Goal: Transaction & Acquisition: Purchase product/service

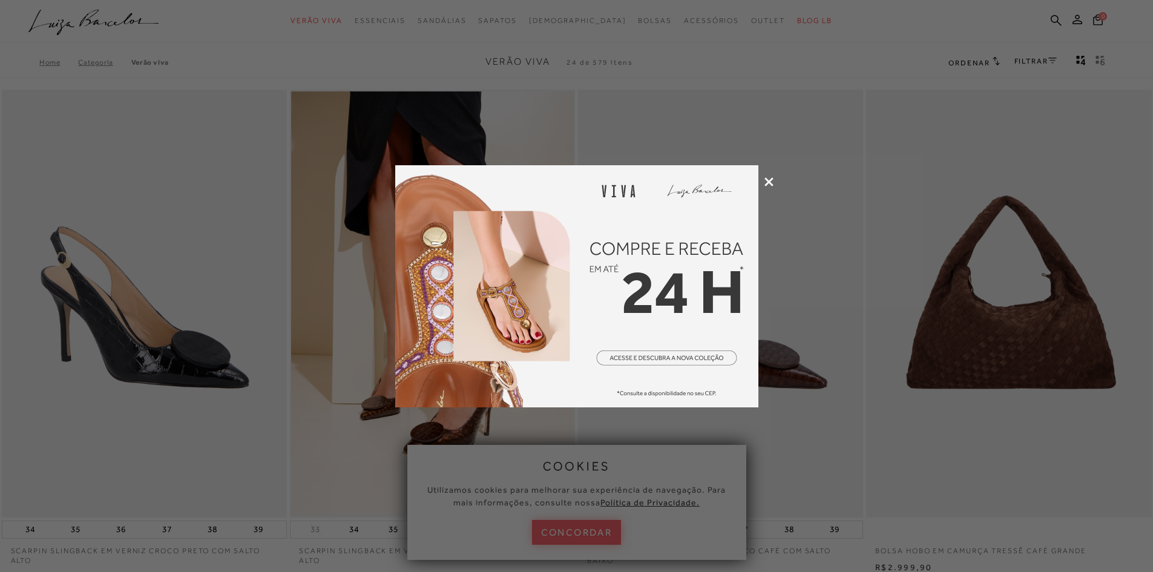
click at [766, 180] on icon at bounding box center [768, 181] width 9 height 9
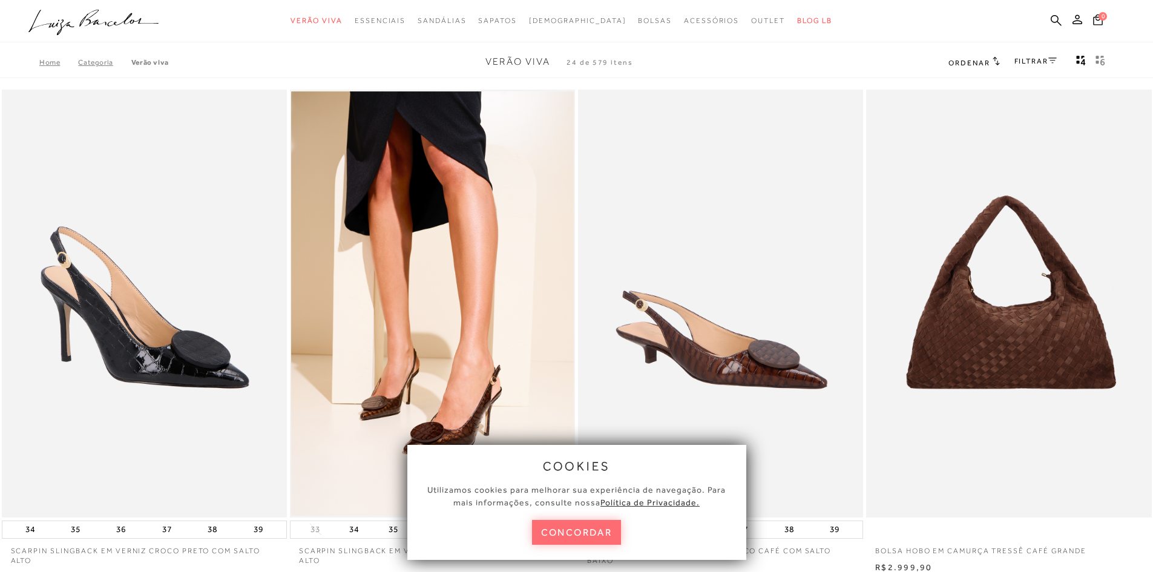
click at [573, 527] on button "concordar" at bounding box center [577, 532] width 90 height 25
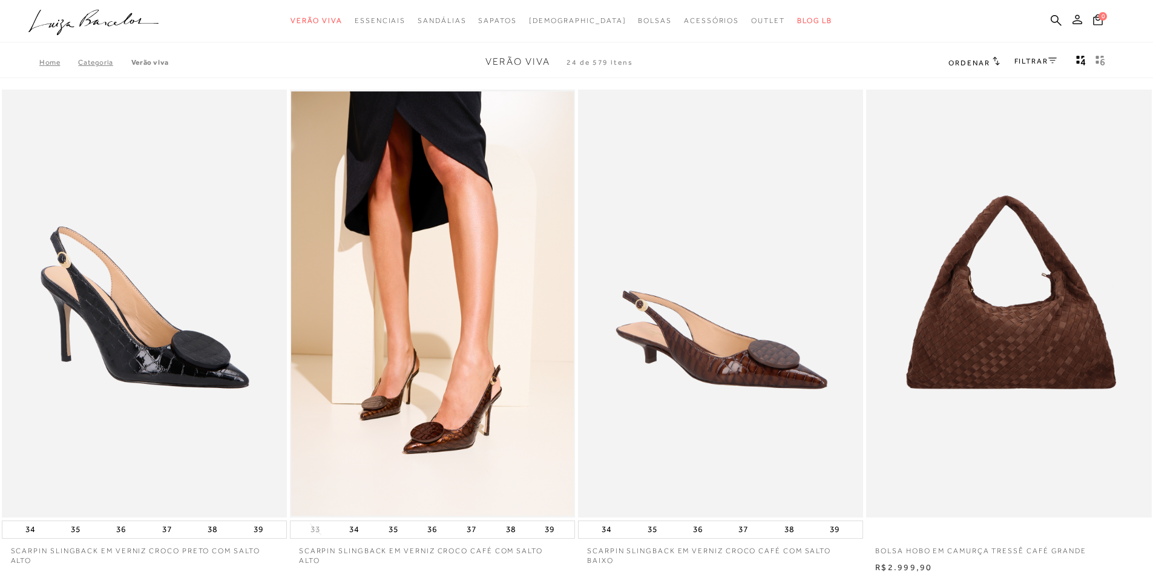
click at [1073, 22] on icon at bounding box center [1077, 20] width 10 height 10
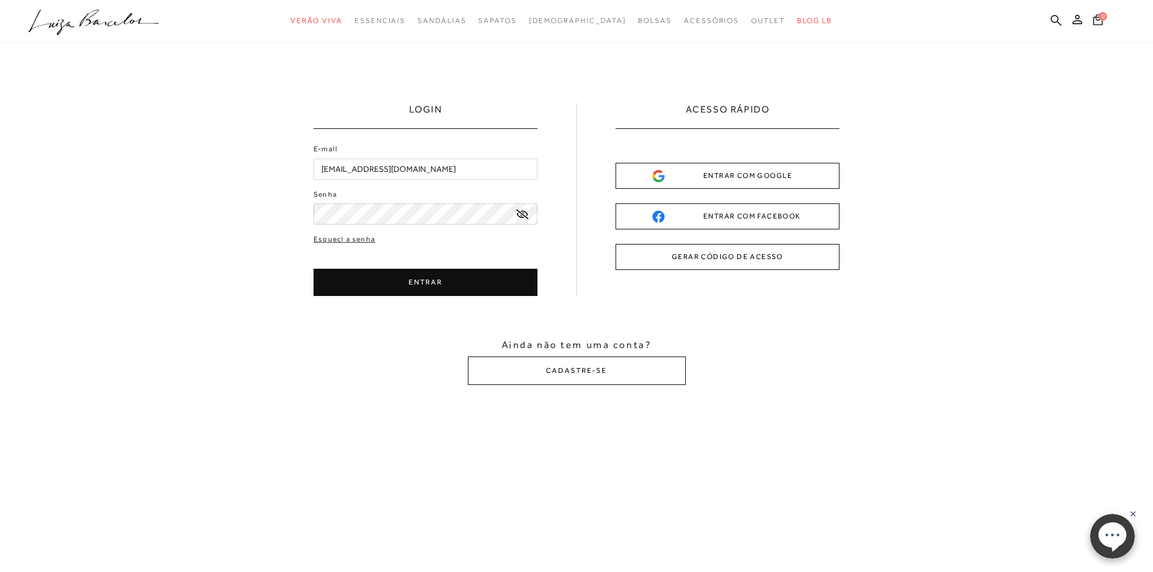
click at [395, 278] on button "ENTRAR" at bounding box center [425, 282] width 224 height 27
type input "[EMAIL_ADDRESS][DOMAIN_NAME]"
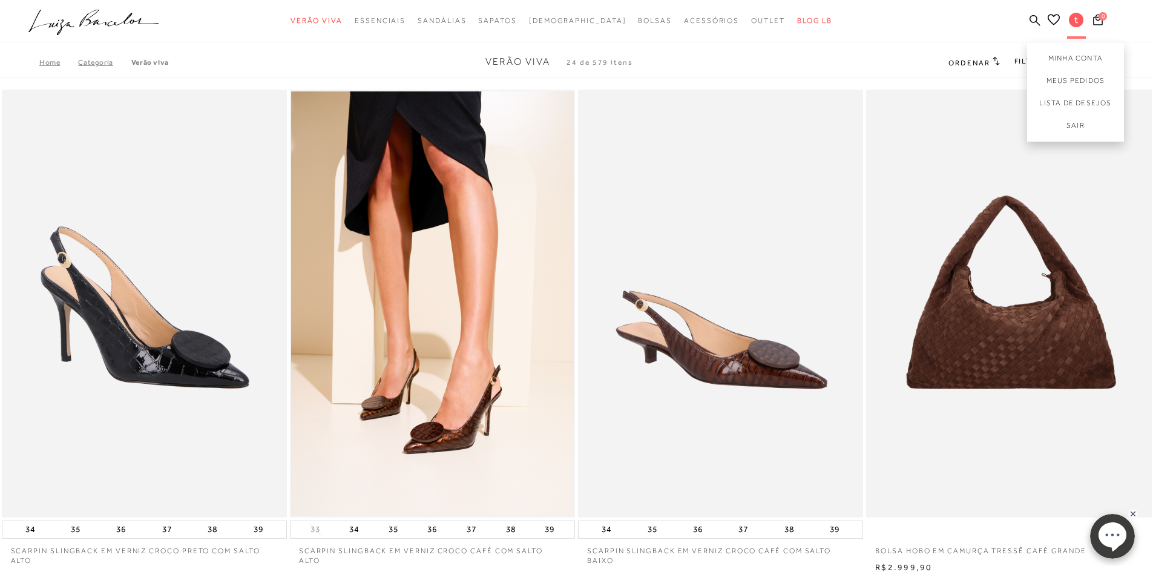
click at [1079, 18] on span "t" at bounding box center [1076, 20] width 15 height 15
click at [1082, 84] on link "Meus Pedidos" at bounding box center [1075, 81] width 97 height 22
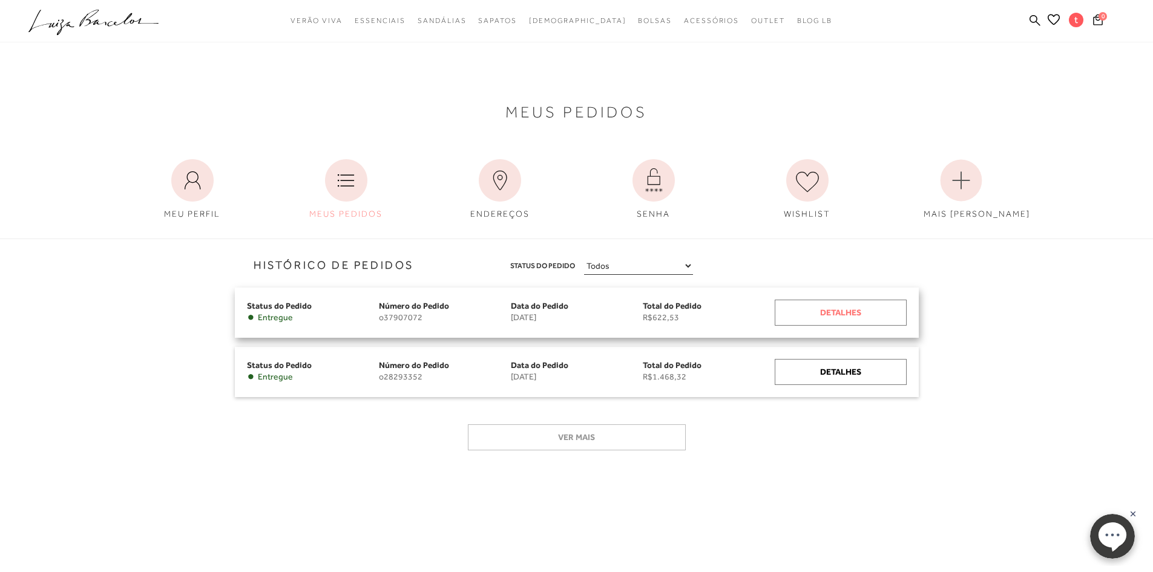
click at [857, 310] on div "Detalhes" at bounding box center [841, 313] width 132 height 26
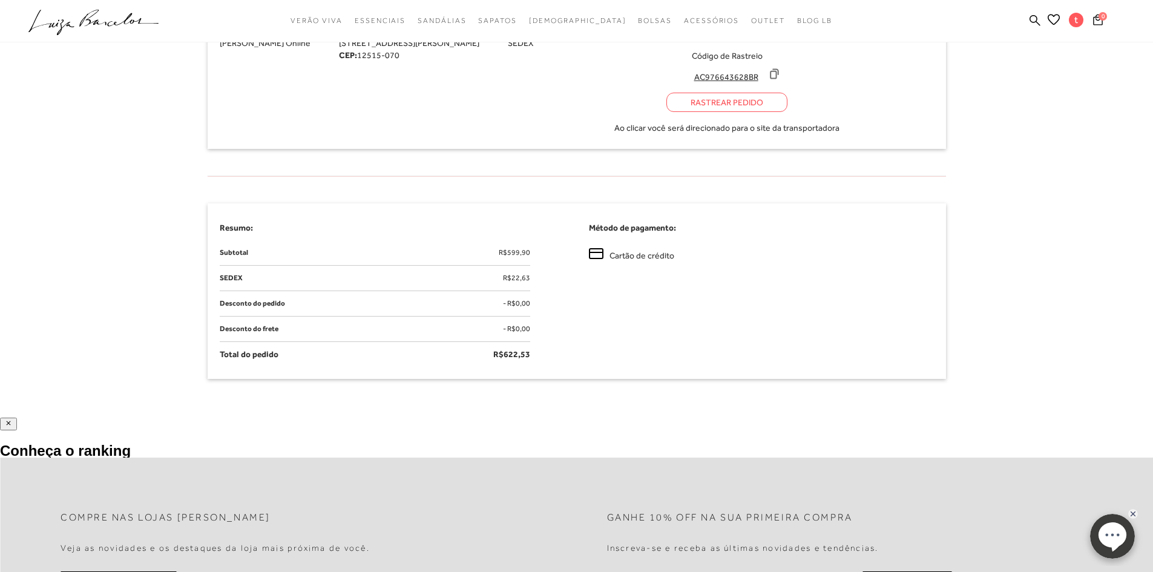
scroll to position [182, 0]
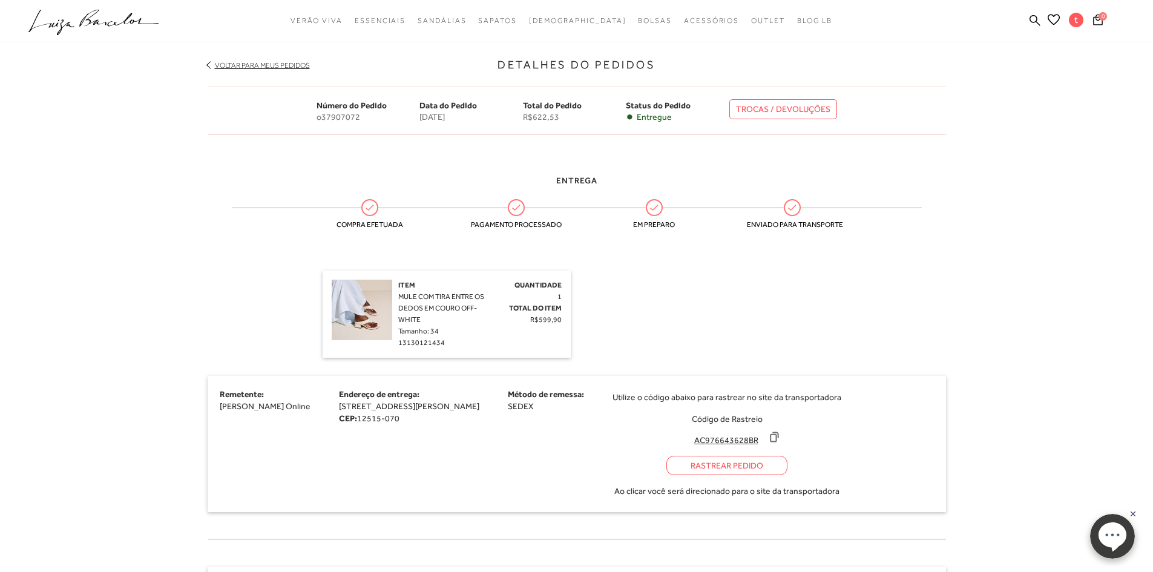
click at [822, 107] on link "TROCAS / DEVOLUÇÕES" at bounding box center [783, 109] width 108 height 20
drag, startPoint x: 315, startPoint y: 116, endPoint x: 357, endPoint y: 116, distance: 42.4
click at [357, 116] on div "Número do Pedido o37907072 Data do Pedido [DATE] Total do Pedido R$622,53 Statu…" at bounding box center [577, 111] width 738 height 48
copy span "o37907072"
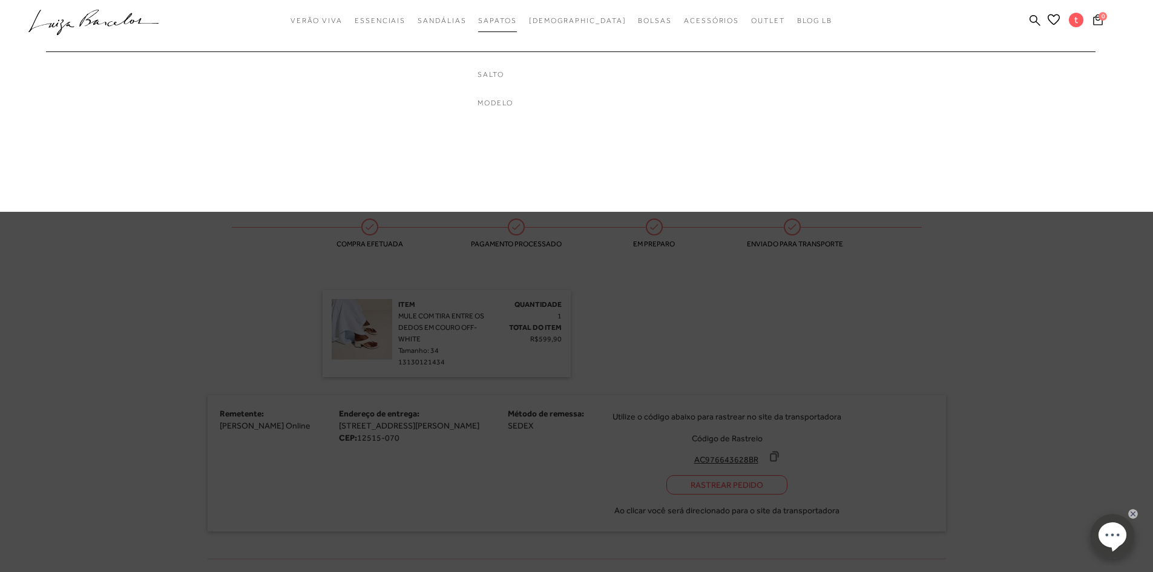
click at [516, 25] on link "Sapatos" at bounding box center [497, 21] width 38 height 22
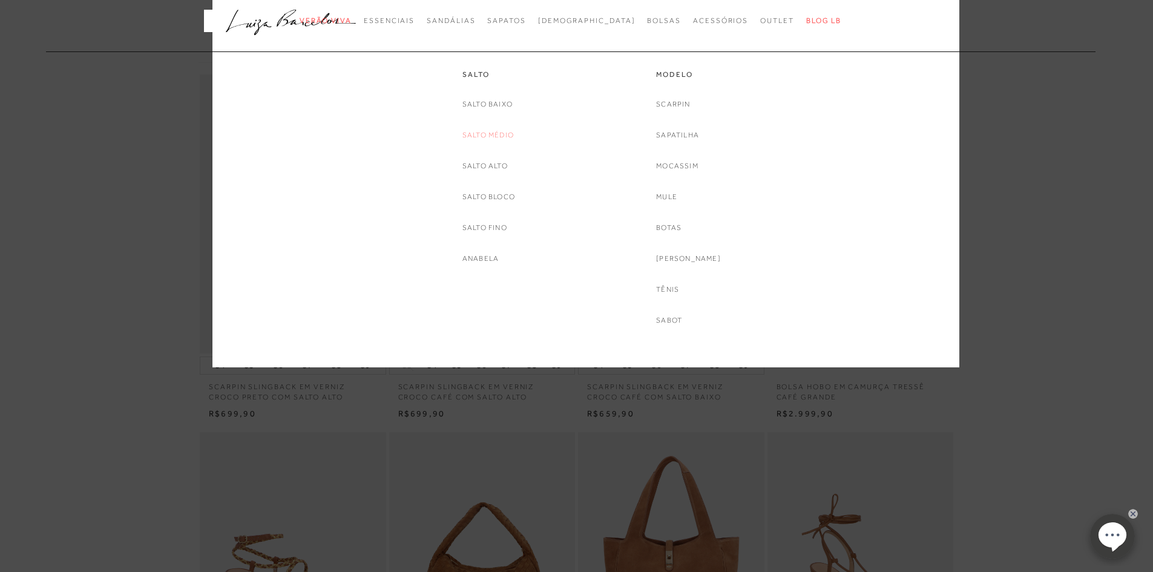
click at [503, 133] on link "Salto Médio" at bounding box center [487, 135] width 51 height 13
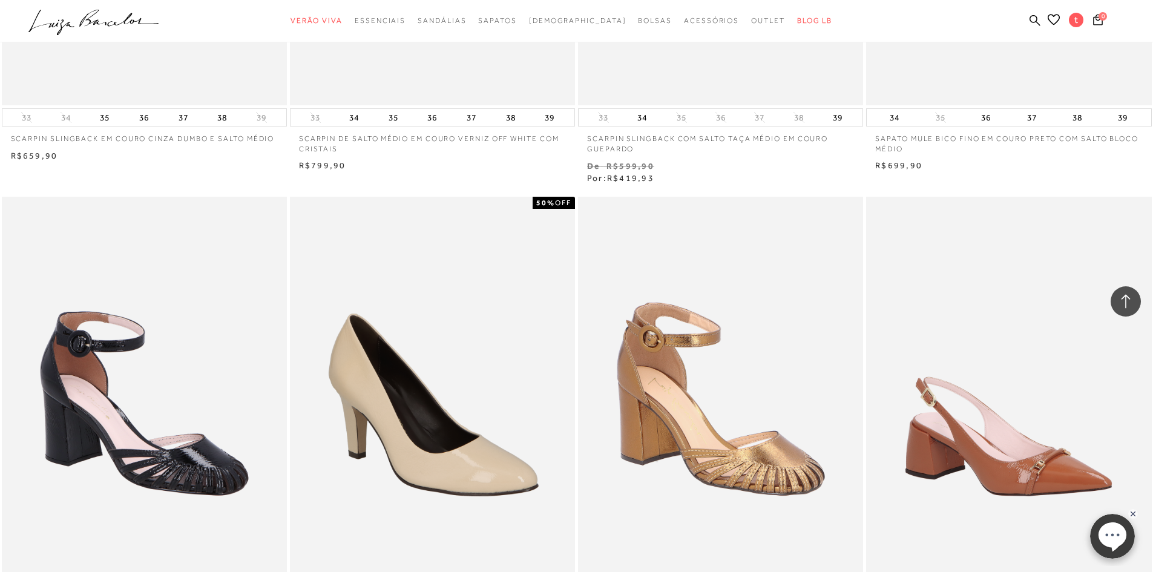
scroll to position [787, 0]
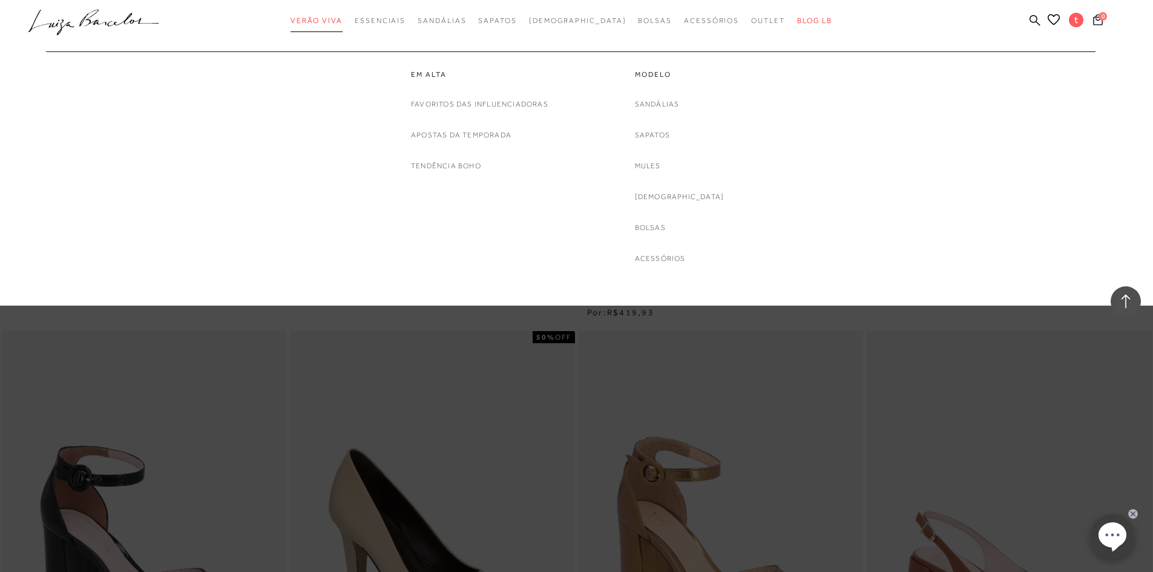
click at [339, 19] on span "Verão Viva" at bounding box center [316, 20] width 52 height 8
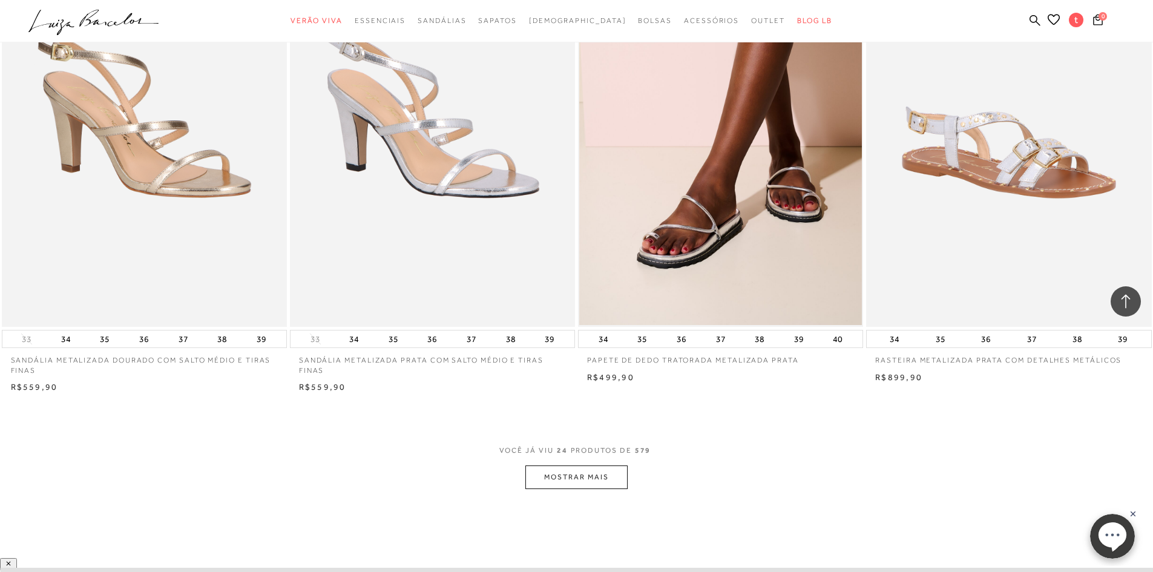
scroll to position [2784, 0]
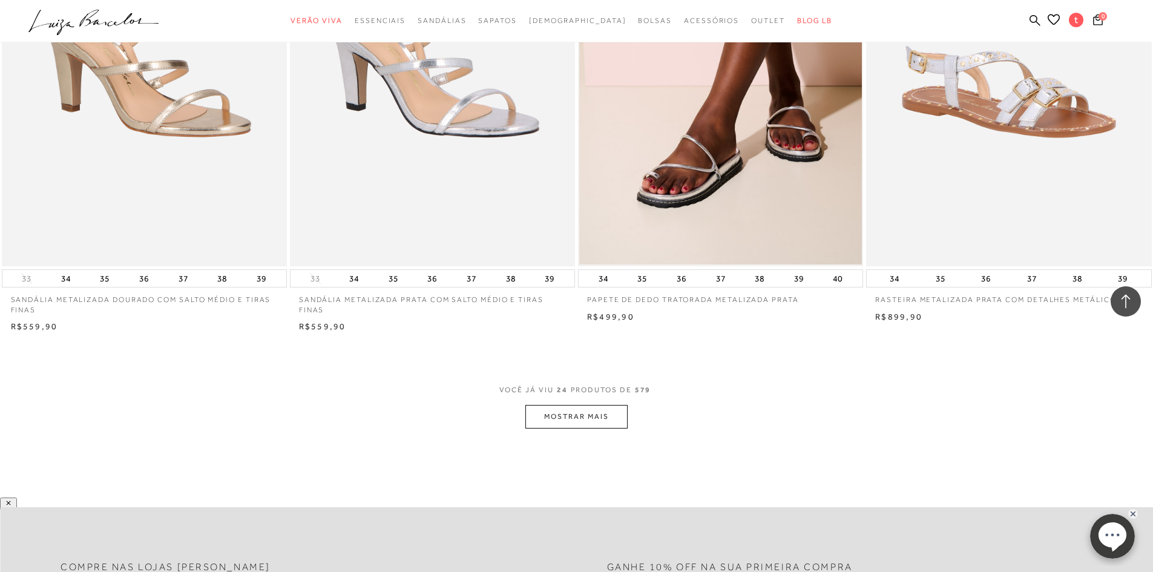
click at [613, 416] on button "MOSTRAR MAIS" at bounding box center [576, 417] width 102 height 24
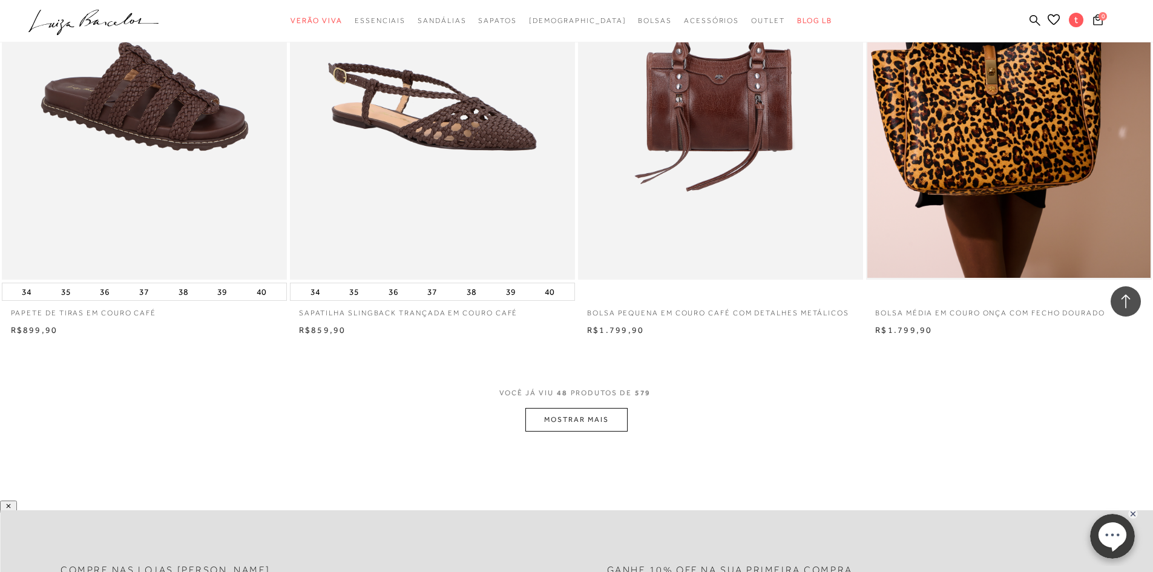
scroll to position [6112, 0]
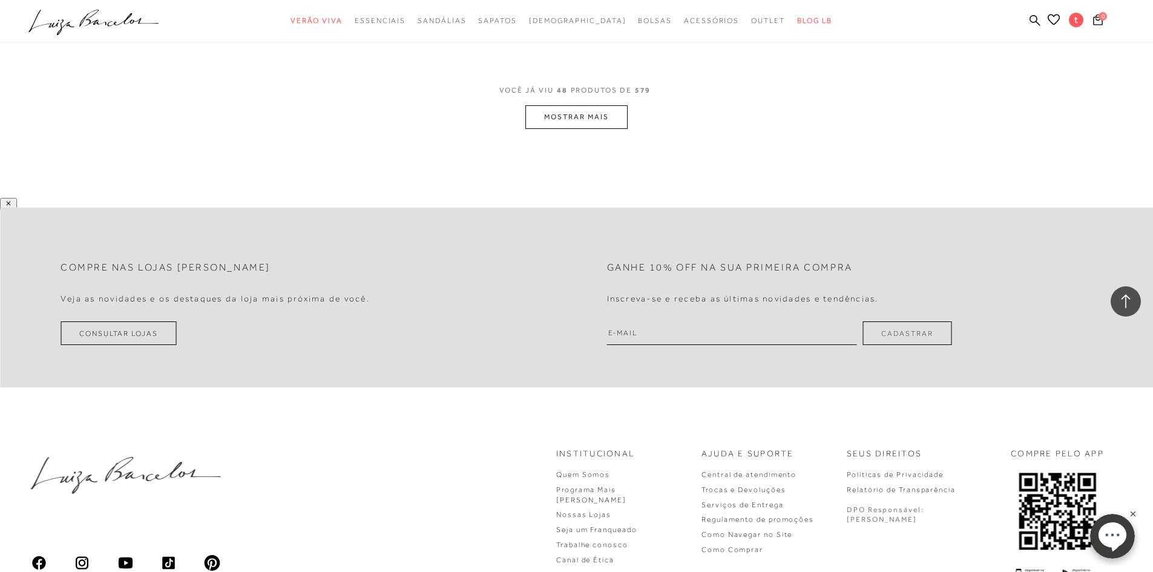
click at [597, 128] on button "MOSTRAR MAIS" at bounding box center [576, 117] width 102 height 24
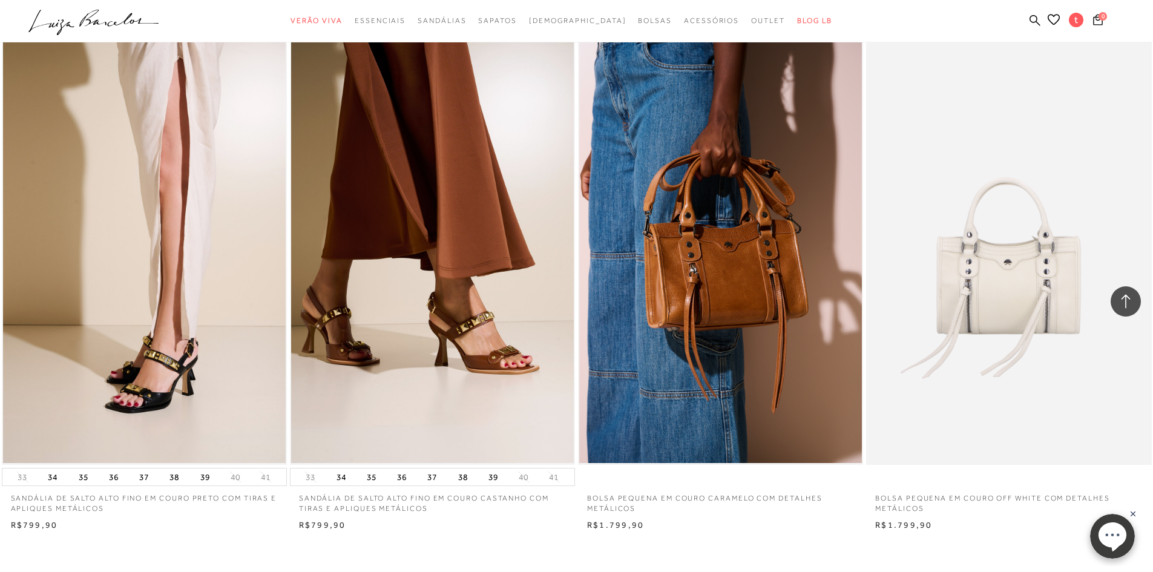
scroll to position [9016, 0]
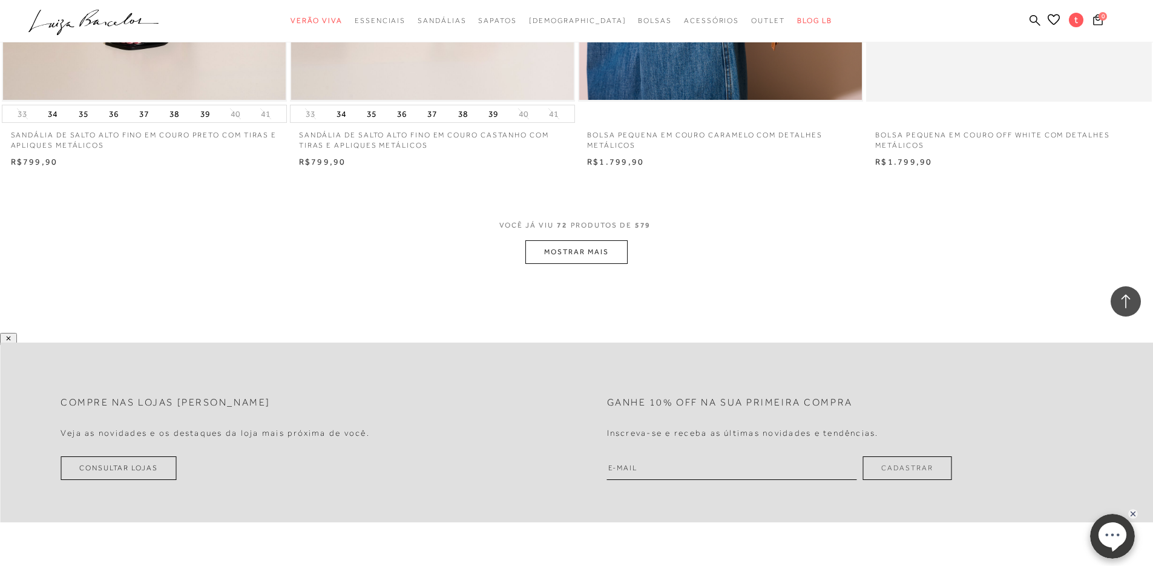
click at [618, 246] on button "MOSTRAR MAIS" at bounding box center [576, 252] width 102 height 24
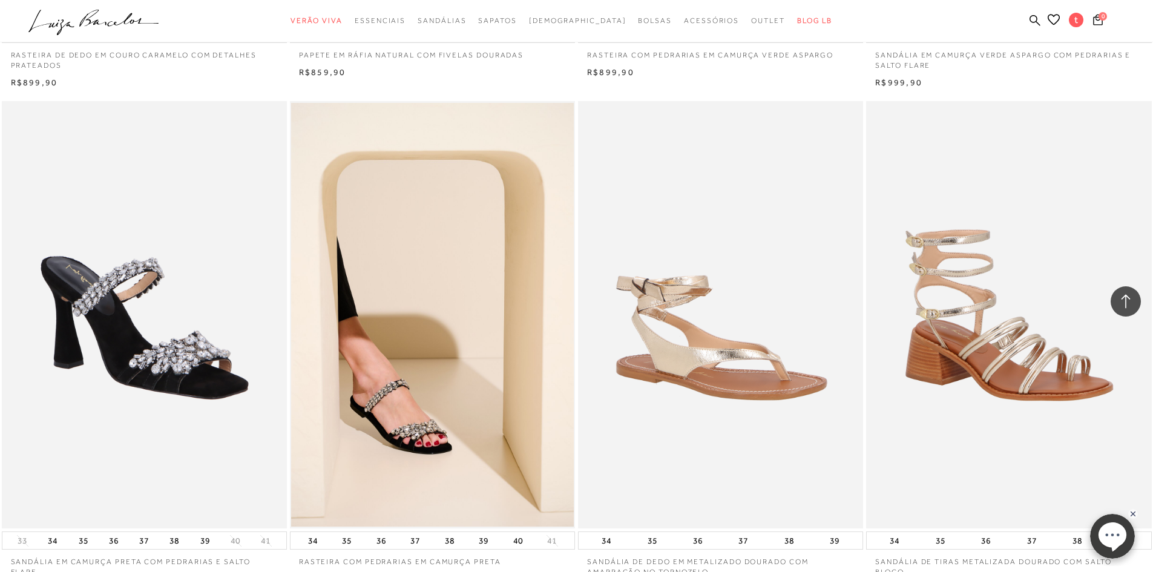
scroll to position [11981, 0]
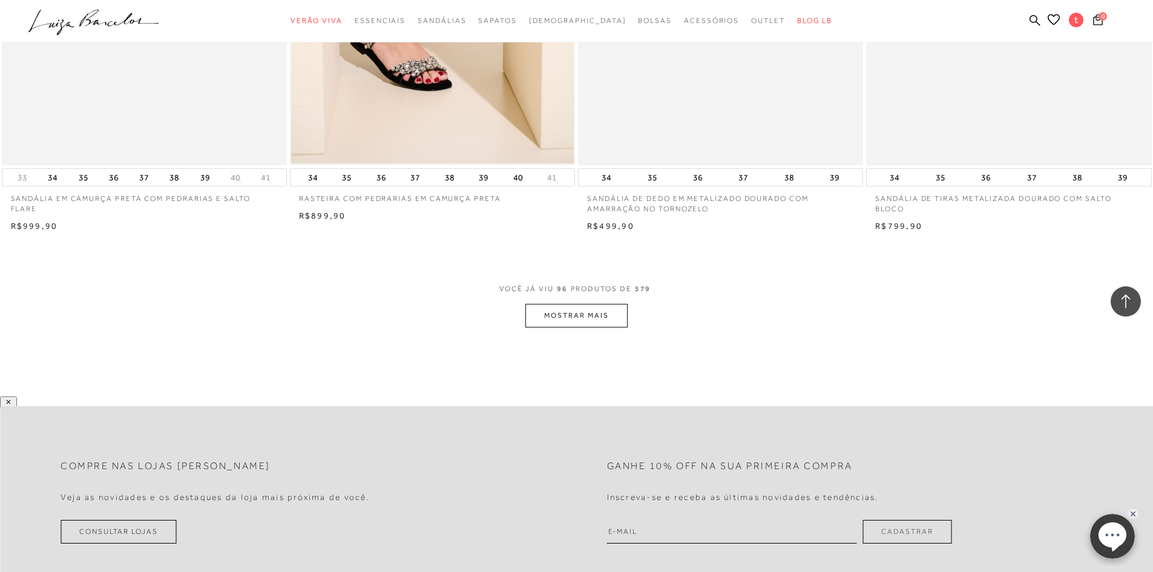
click at [614, 321] on button "MOSTRAR MAIS" at bounding box center [576, 316] width 102 height 24
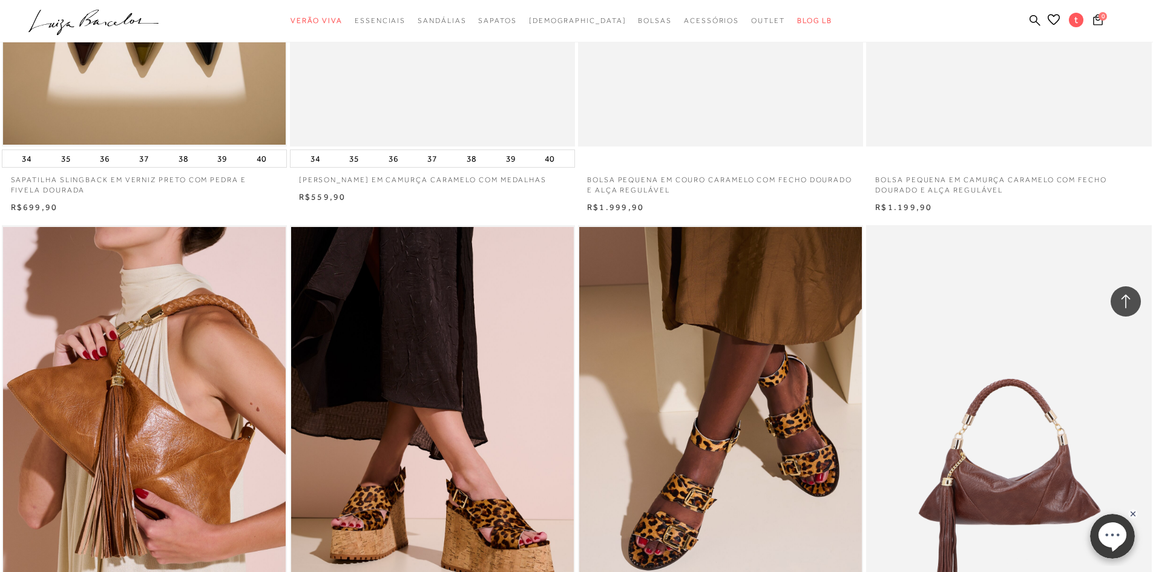
scroll to position [14946, 0]
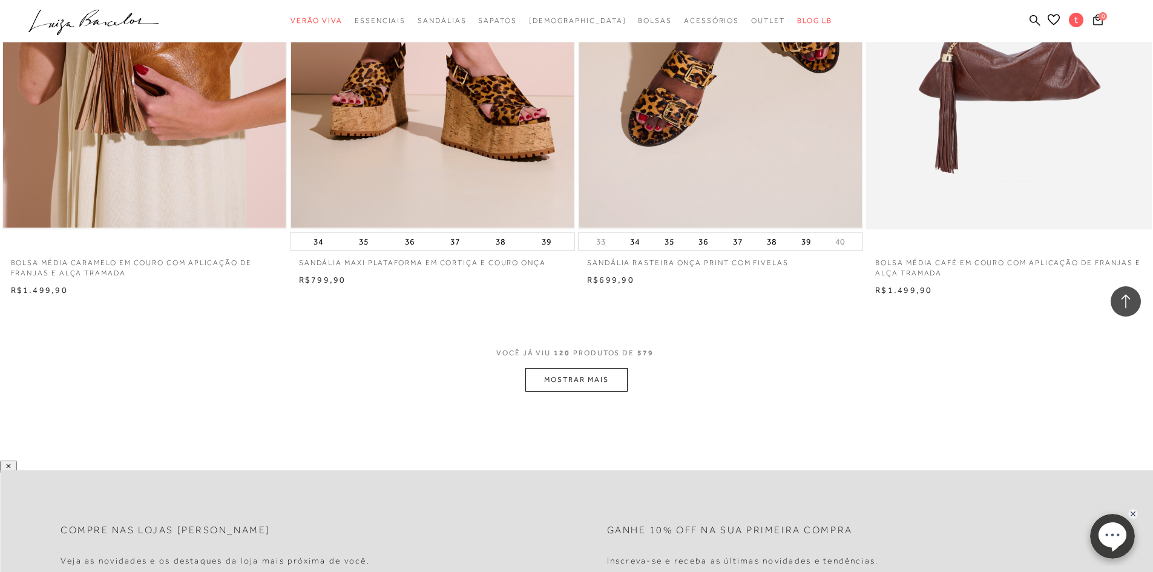
click at [593, 376] on button "MOSTRAR MAIS" at bounding box center [576, 380] width 102 height 24
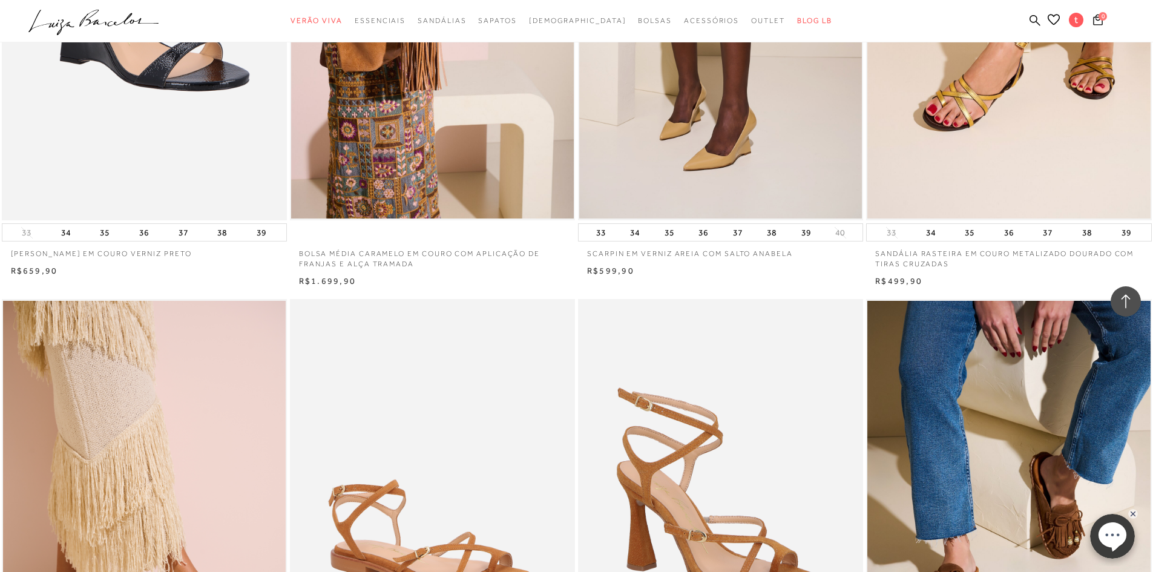
scroll to position [17911, 0]
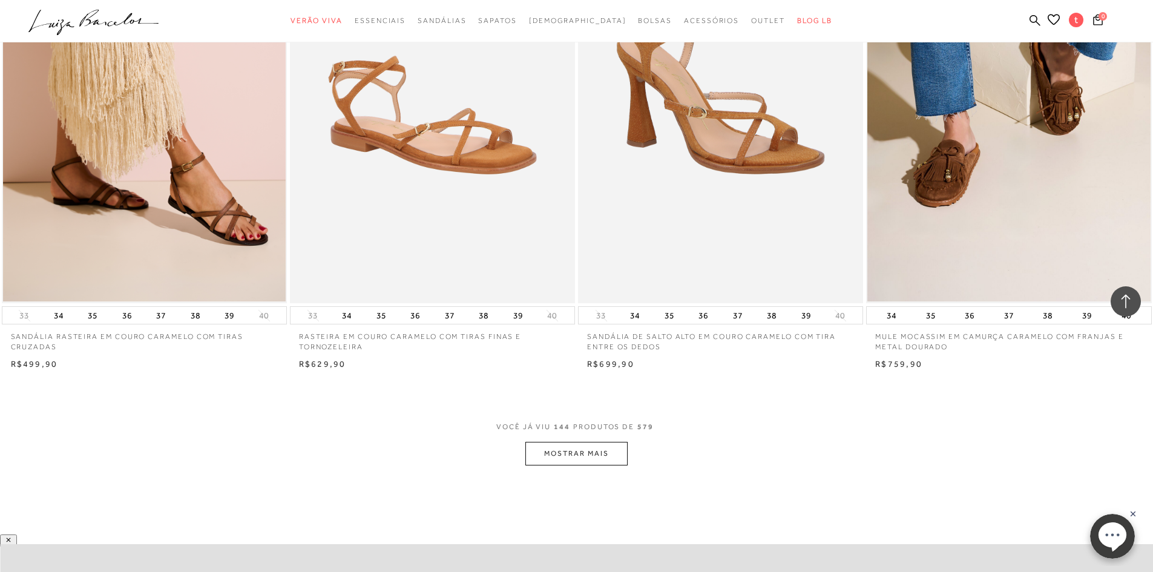
click at [586, 455] on button "MOSTRAR MAIS" at bounding box center [576, 454] width 102 height 24
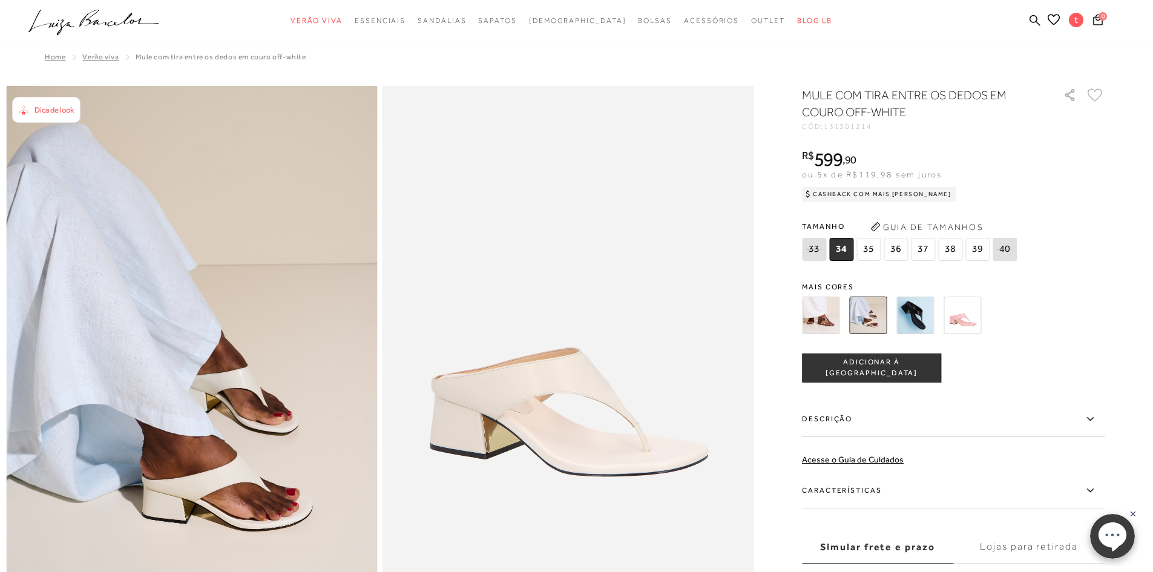
click at [956, 252] on span "38" at bounding box center [950, 249] width 24 height 23
click at [926, 365] on button "ADICIONAR À [GEOGRAPHIC_DATA]" at bounding box center [871, 367] width 139 height 29
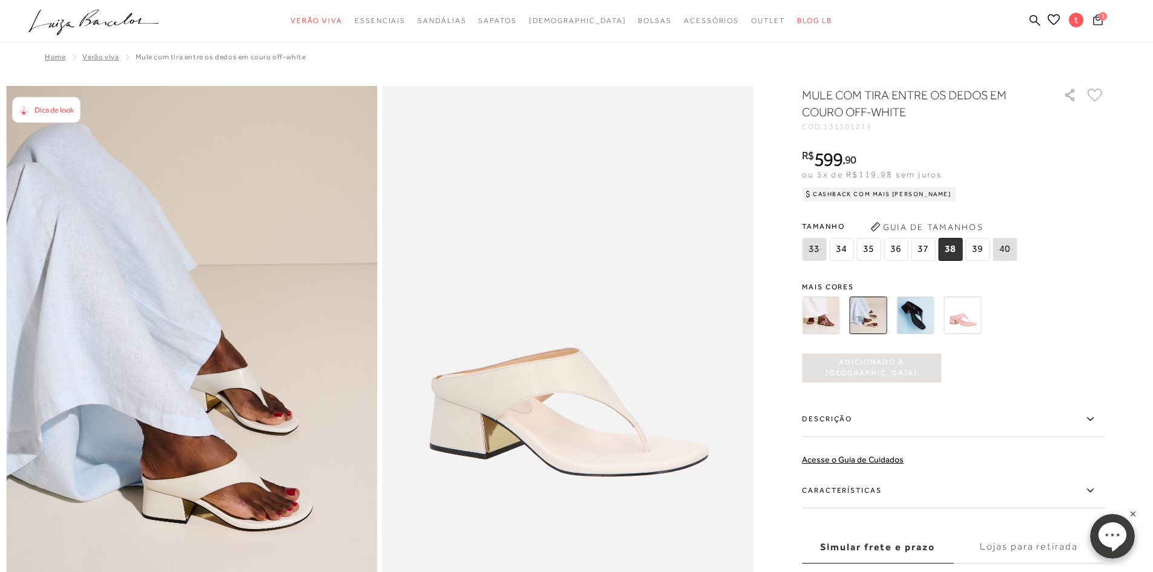
click at [1102, 22] on icon at bounding box center [1098, 19] width 10 height 12
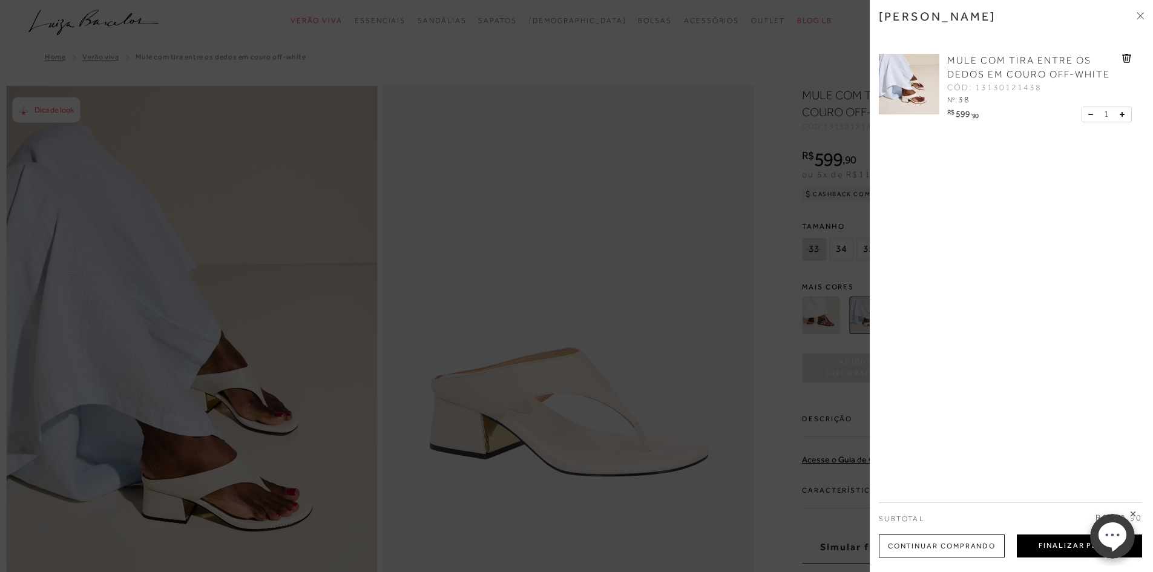
click at [1065, 541] on button "Finalizar Pedido" at bounding box center [1079, 545] width 125 height 23
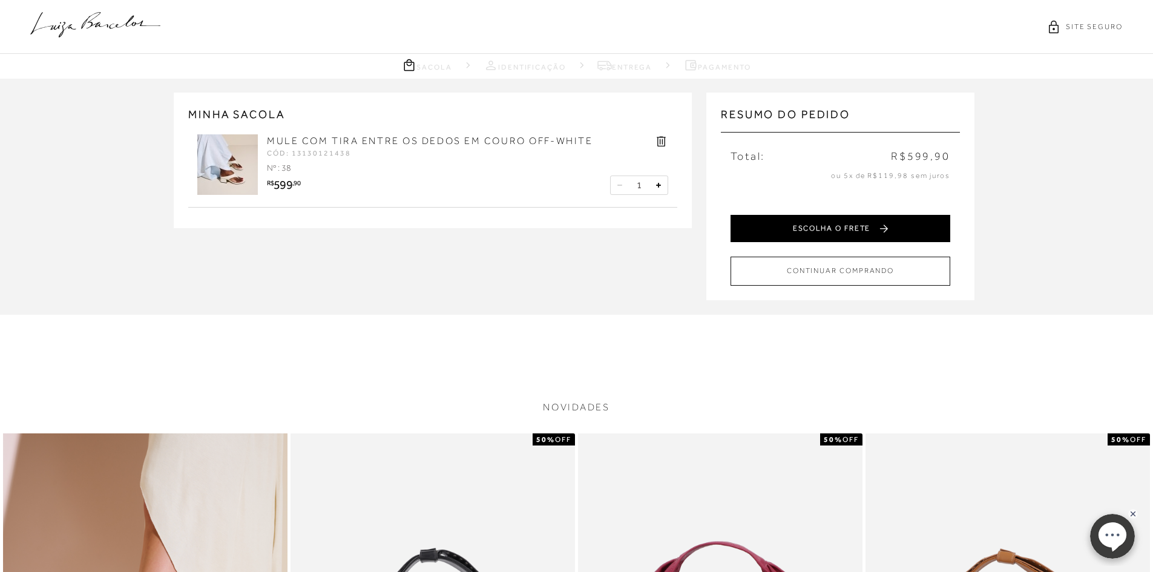
click at [851, 232] on button "ESCOLHA O FRETE" at bounding box center [840, 228] width 220 height 27
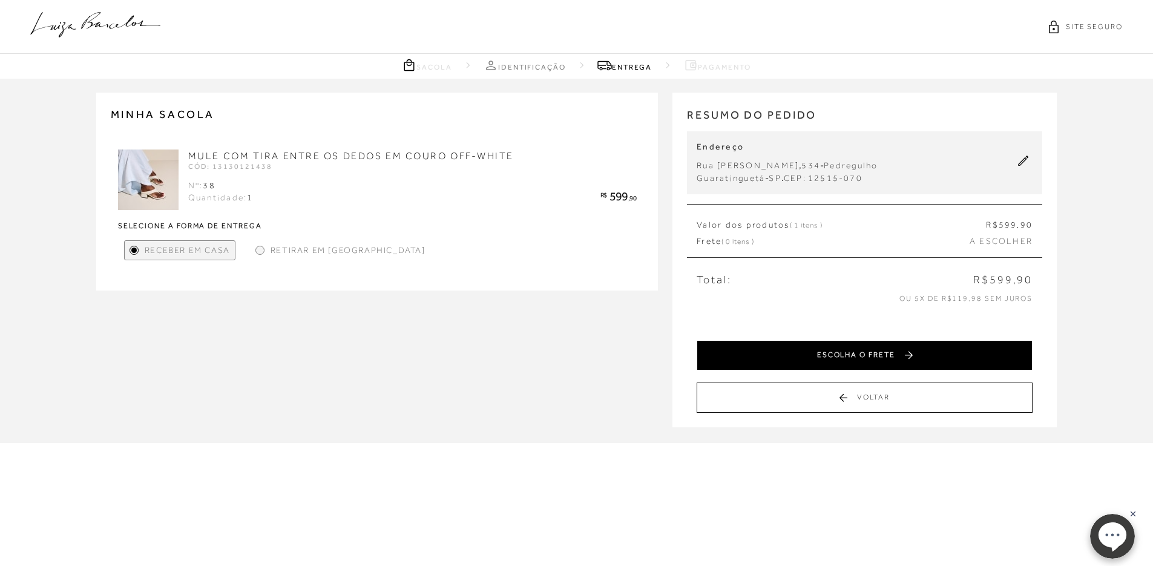
click at [773, 356] on button "ESCOLHA O FRETE" at bounding box center [864, 355] width 336 height 30
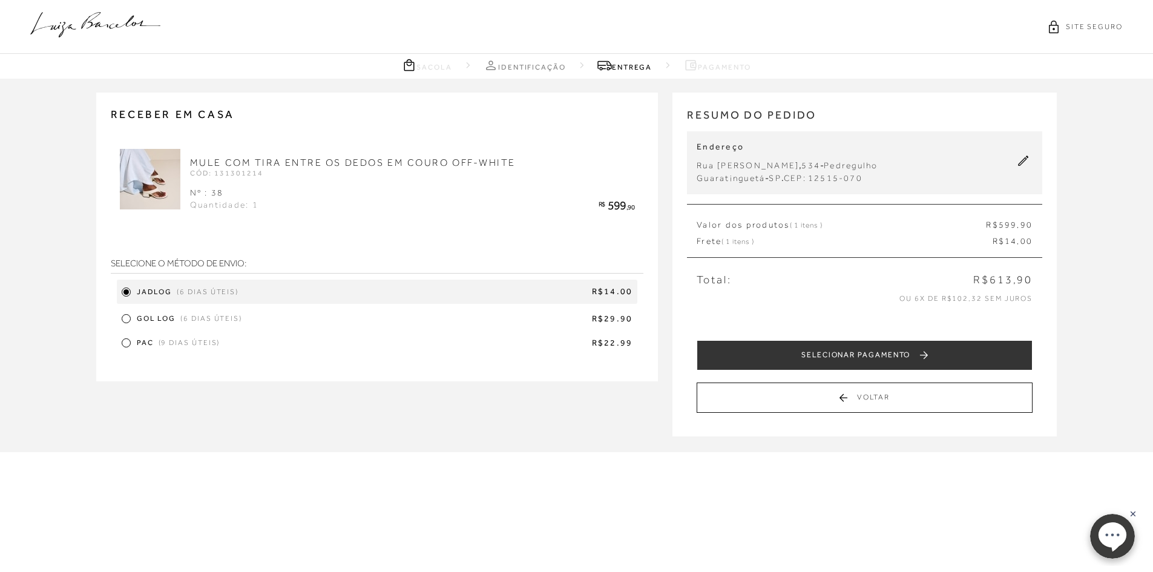
click at [198, 312] on div "Gol Log (6 dias úteis) R$29.90" at bounding box center [377, 319] width 521 height 18
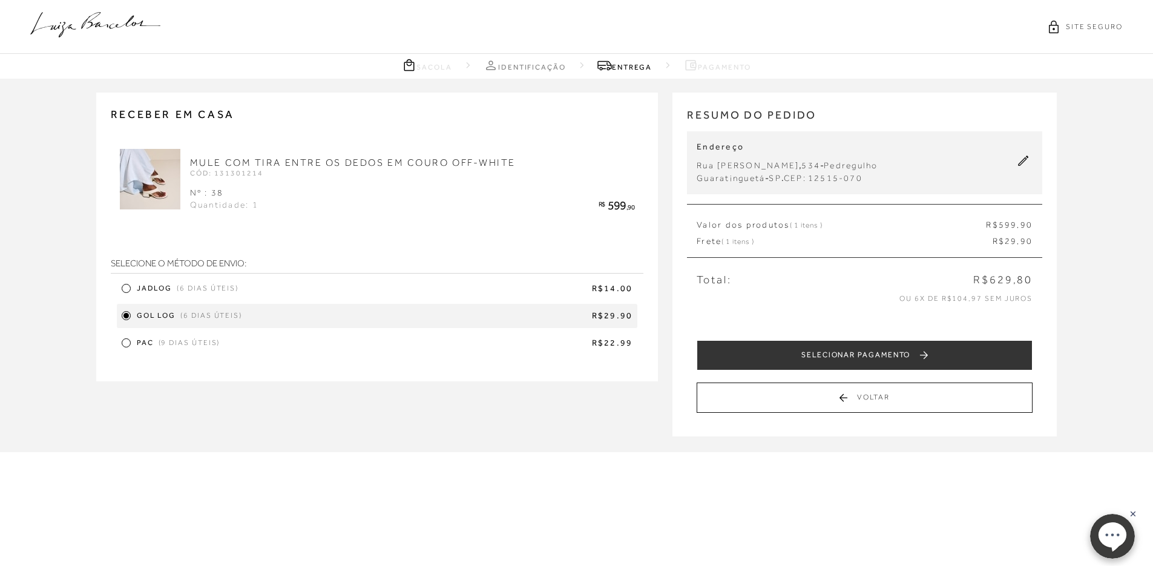
click at [270, 290] on span "R$14.00" at bounding box center [437, 289] width 389 height 12
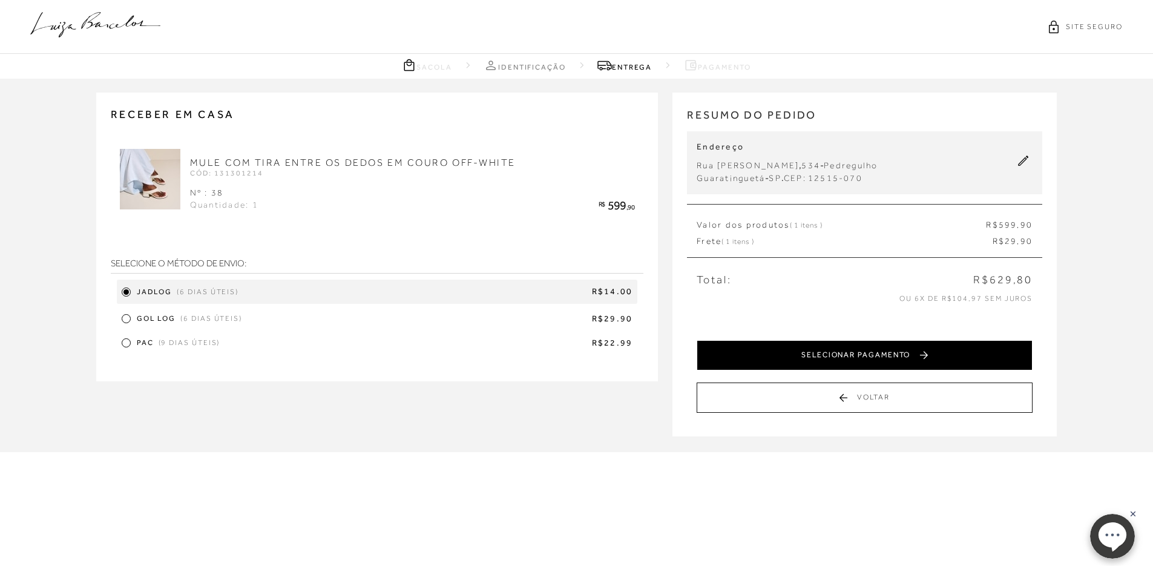
click at [742, 362] on button "SELECIONAR PAGAMENTO" at bounding box center [864, 355] width 336 height 30
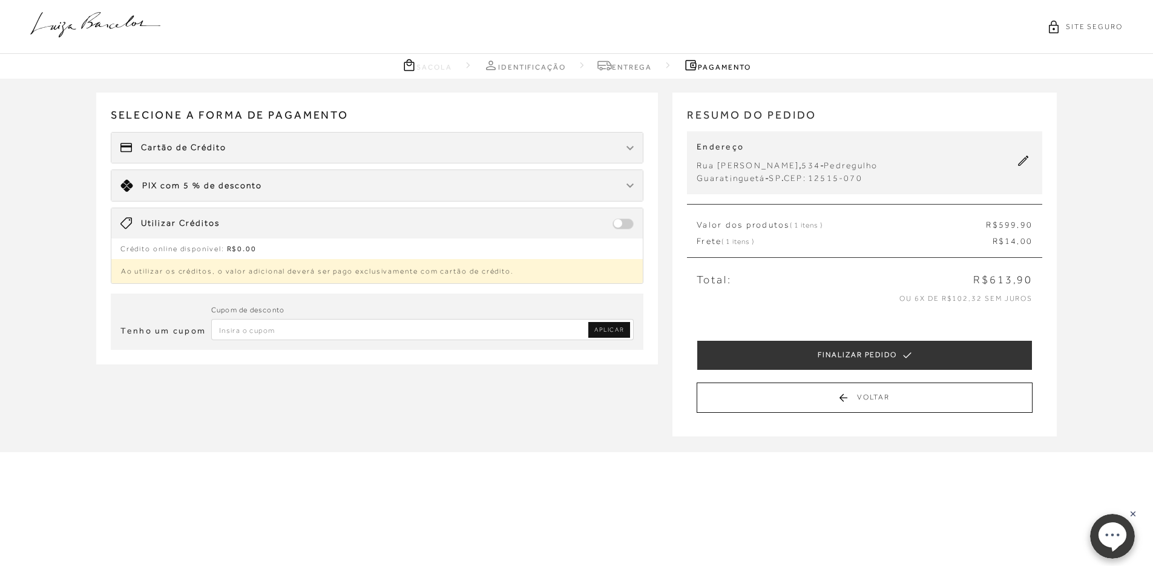
click at [320, 137] on div "Cartão de Crédito" at bounding box center [377, 148] width 532 height 30
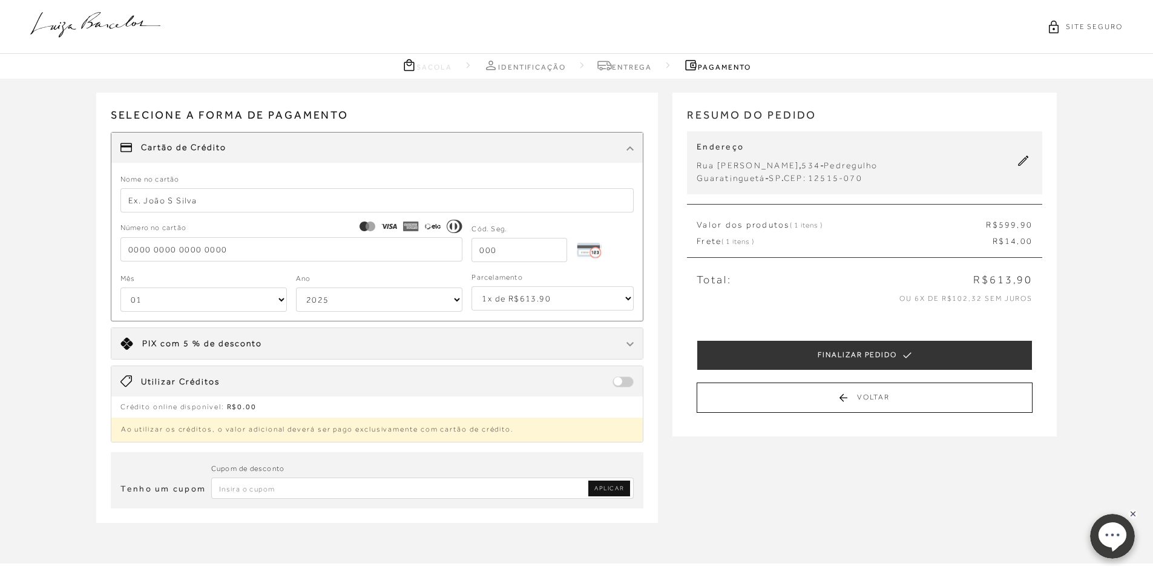
click at [337, 185] on div "Nome no cartão" at bounding box center [377, 192] width 514 height 40
click at [338, 190] on input "text" at bounding box center [377, 200] width 514 height 24
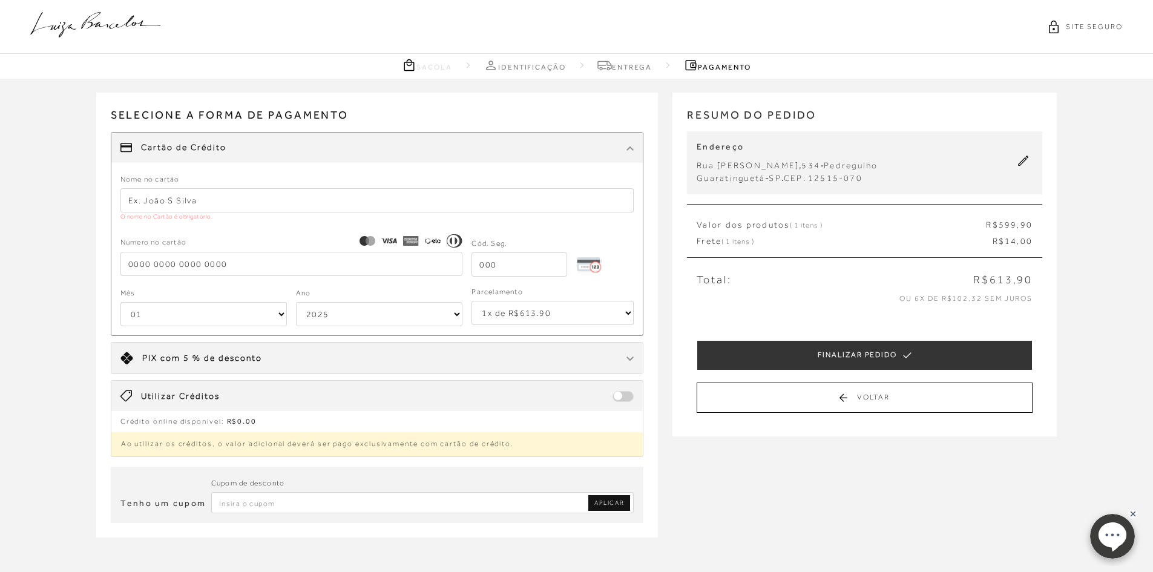
type input "[PERSON_NAME]"
type input "[CREDIT_CARD_NUMBER]"
type input "177"
select select "2032"
type input "[CREDIT_CARD_NUMBER]"
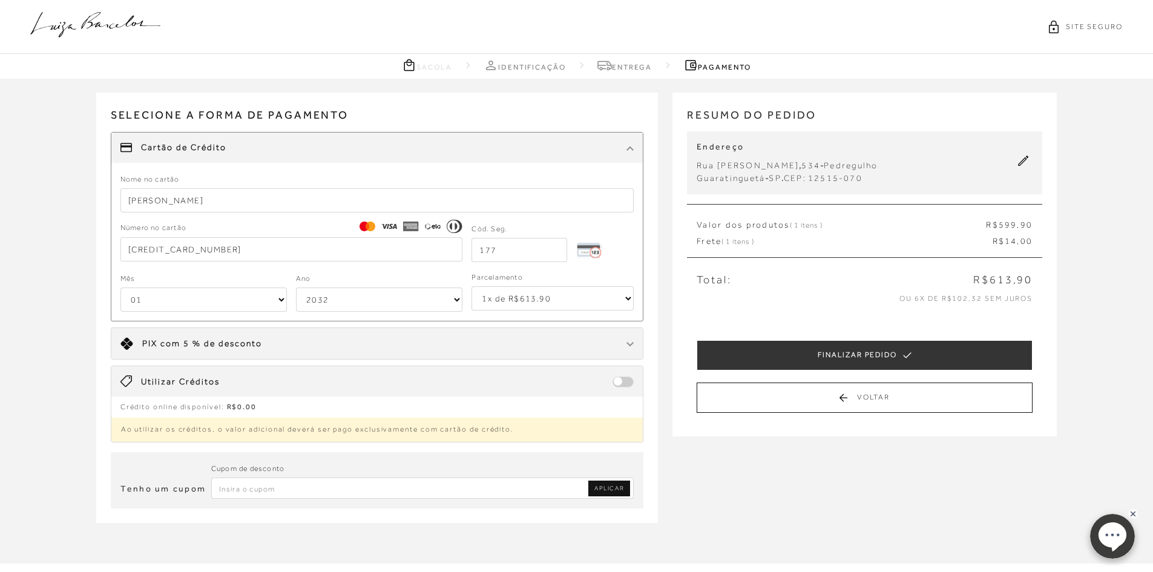
click at [507, 297] on select "1x de R$613.90 2x de R$306.95 sem juros 3x de R$204.64 sem juros 4x de R$153.48…" at bounding box center [552, 298] width 162 height 24
select select "4"
click at [471, 286] on select "1x de R$613.90 2x de R$306.95 sem juros 3x de R$204.64 sem juros 4x de R$153.48…" at bounding box center [552, 298] width 162 height 24
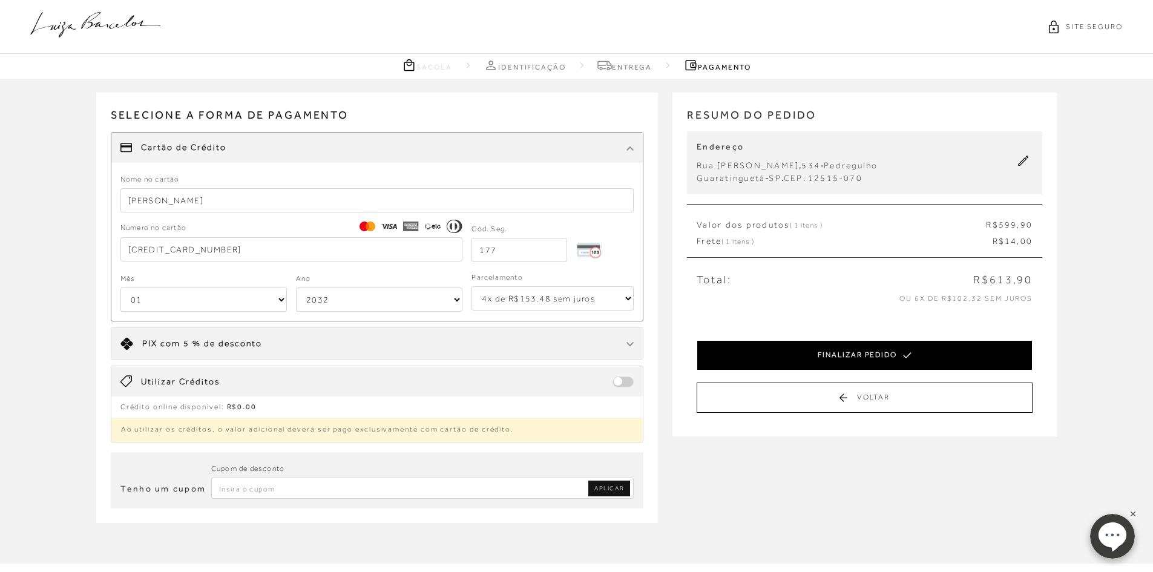
click at [847, 361] on button "FINALIZAR PEDIDO" at bounding box center [864, 355] width 336 height 30
select select "2032"
select select "4"
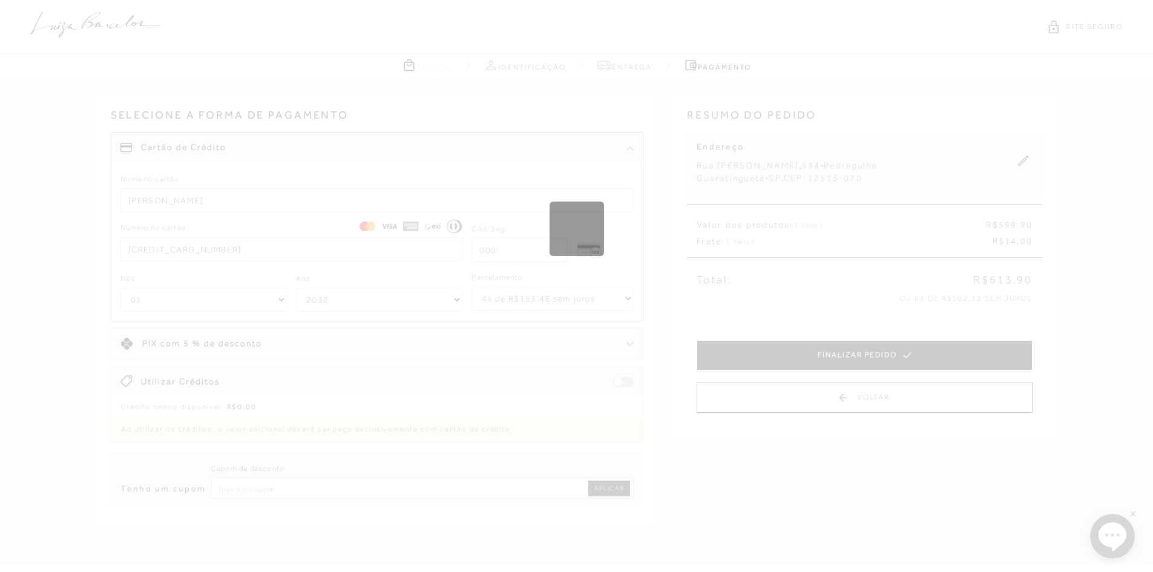
select select "1"
